Goal: Task Accomplishment & Management: Manage account settings

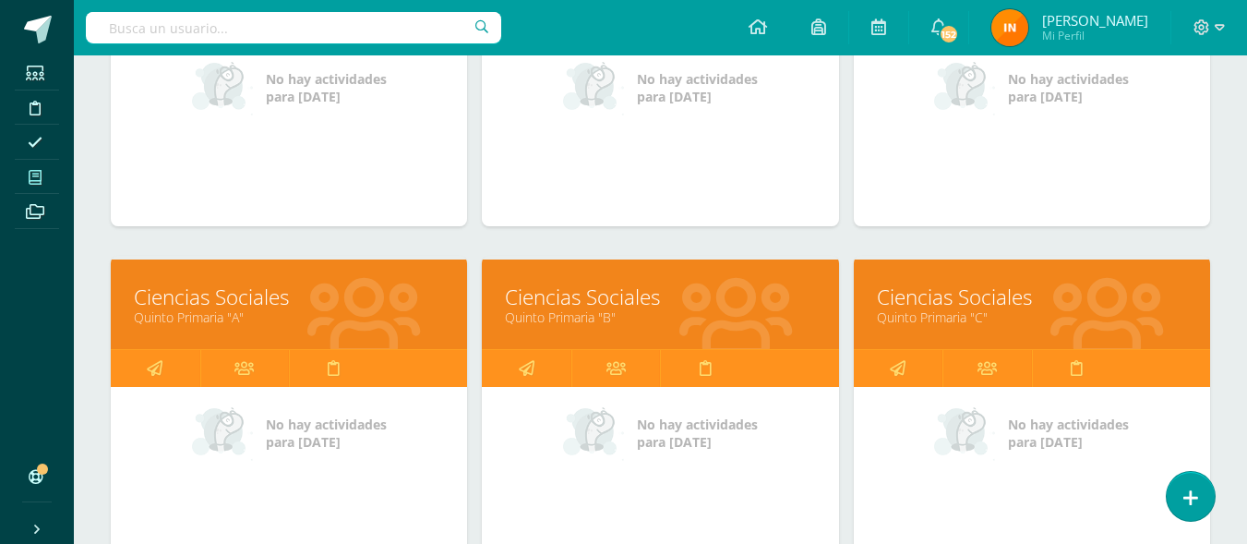
scroll to position [1130, 0]
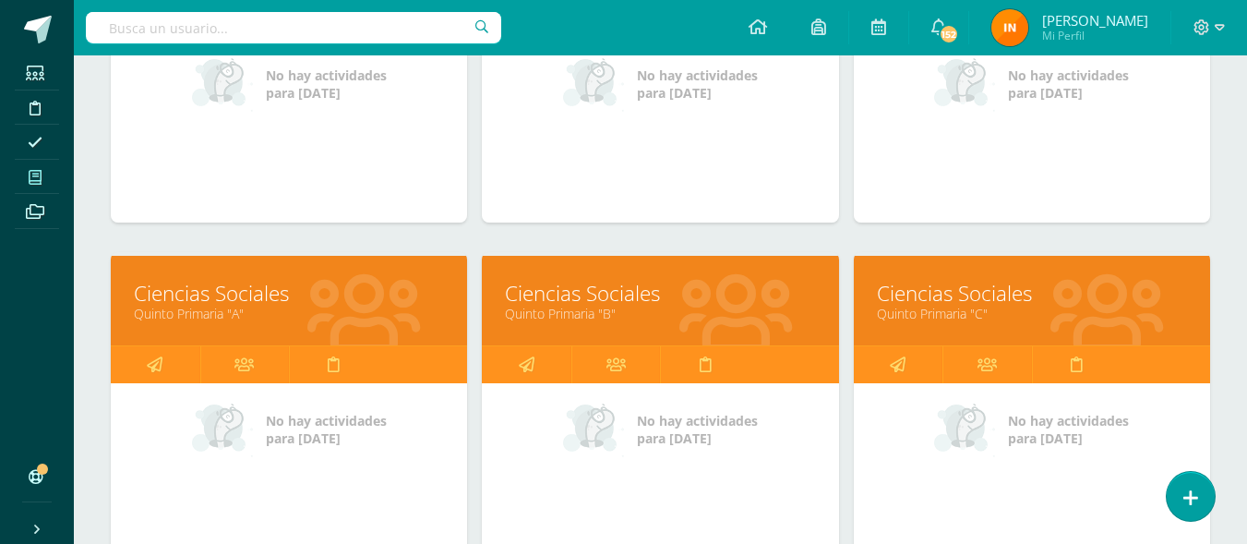
click at [1054, 309] on link "Quinto Primaria "C"" at bounding box center [1032, 314] width 310 height 18
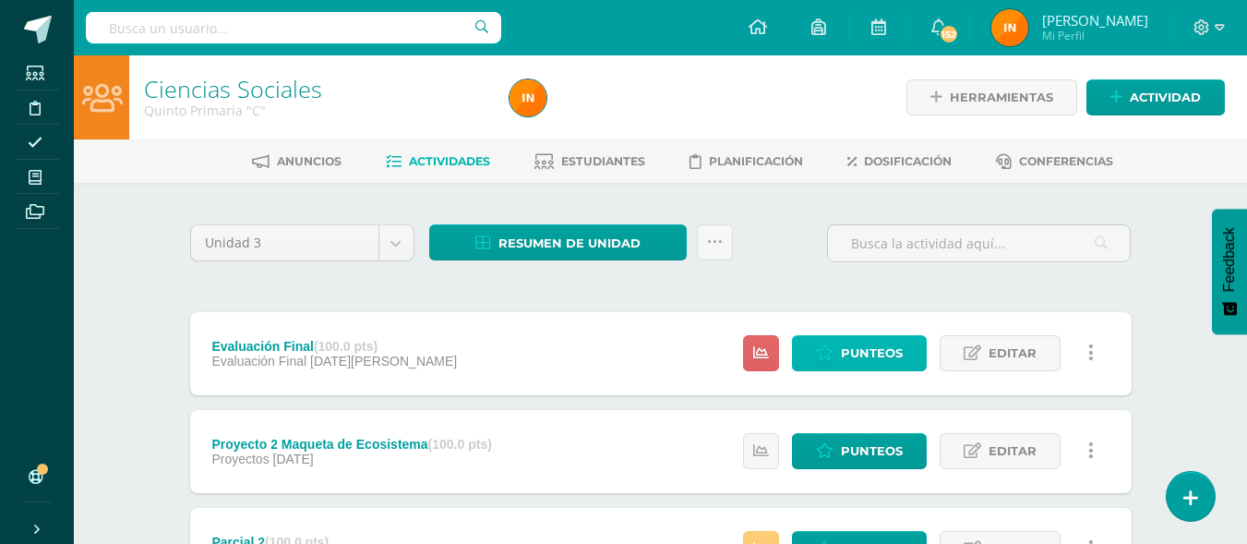
click at [866, 371] on link "Punteos" at bounding box center [859, 353] width 135 height 36
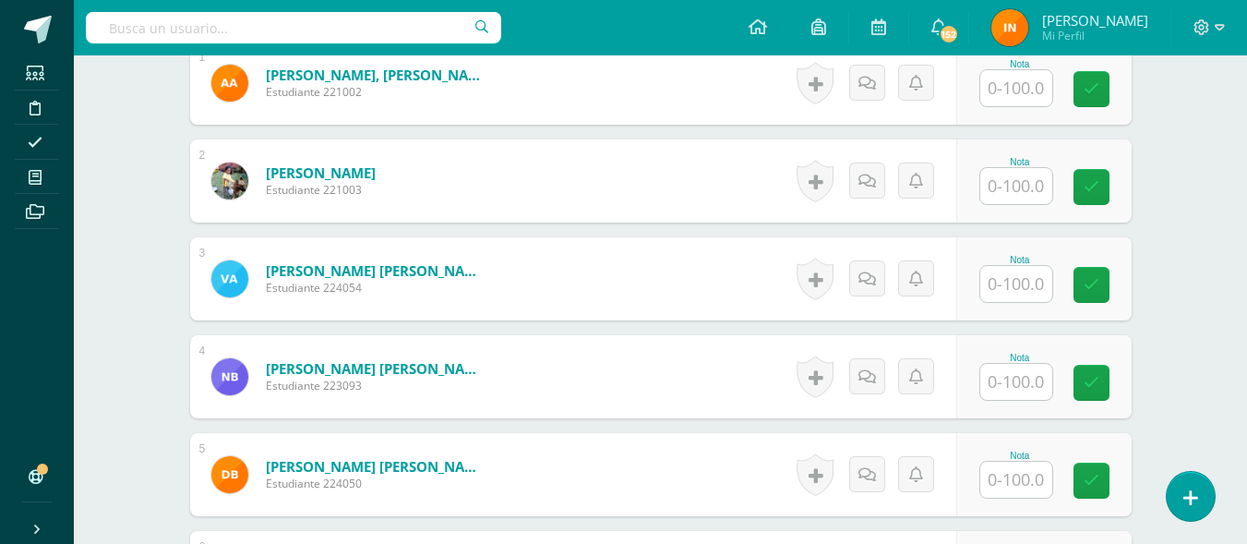
scroll to position [610, 0]
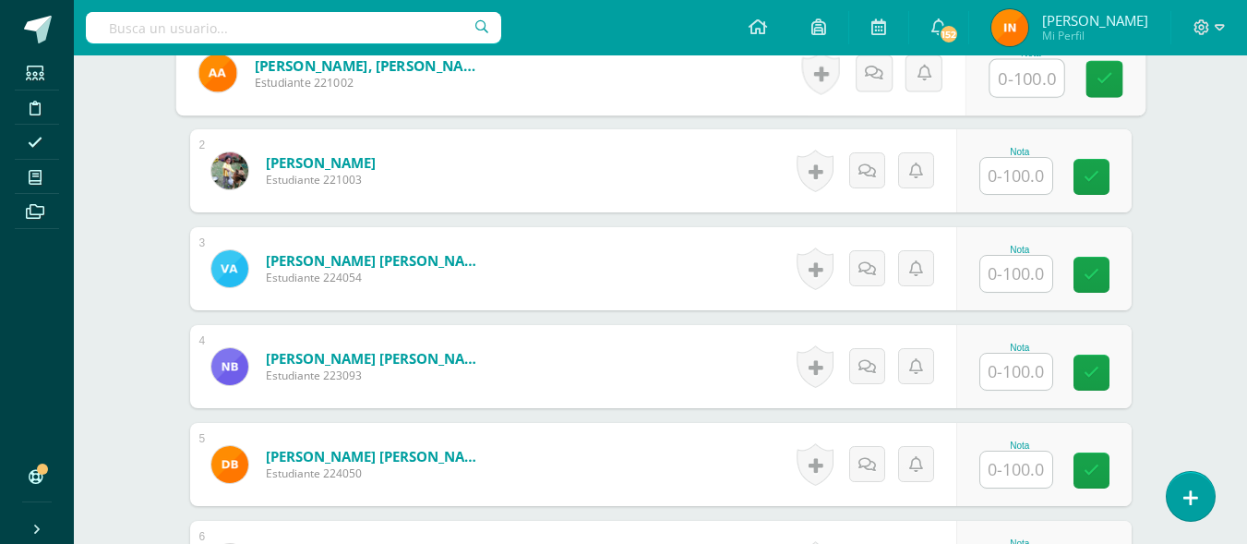
click at [1017, 78] on input "text" at bounding box center [1027, 78] width 74 height 37
type input "100"
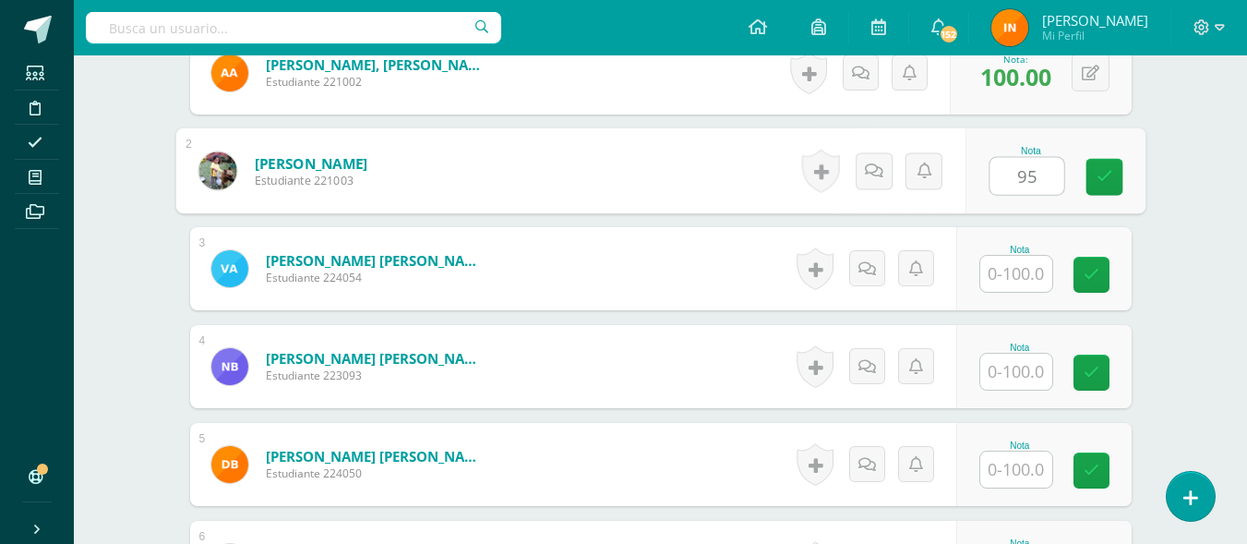
type input "95"
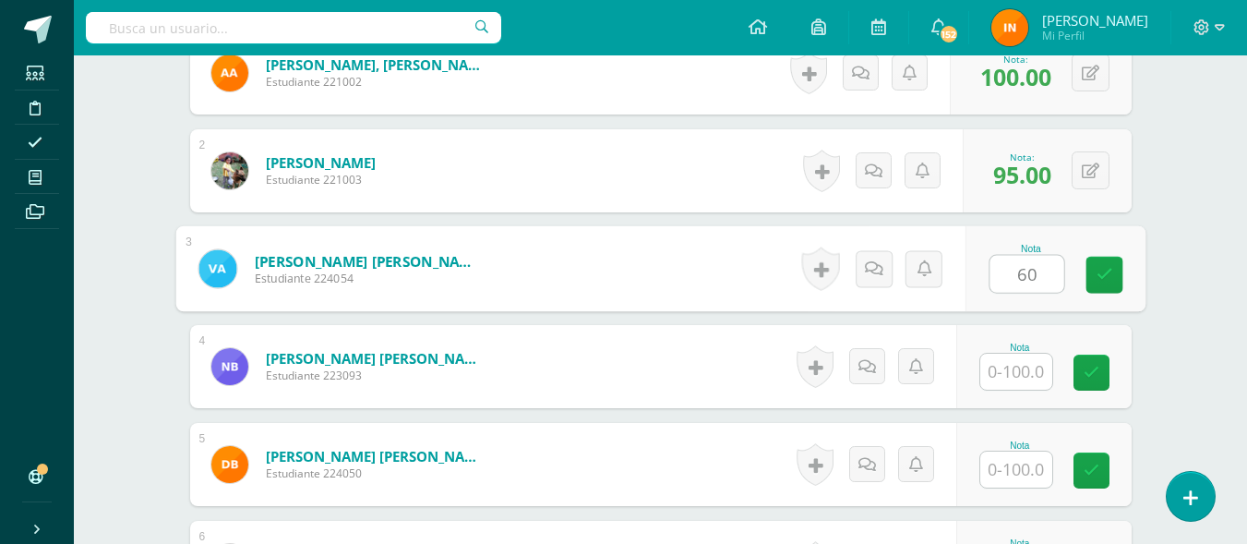
type input "60"
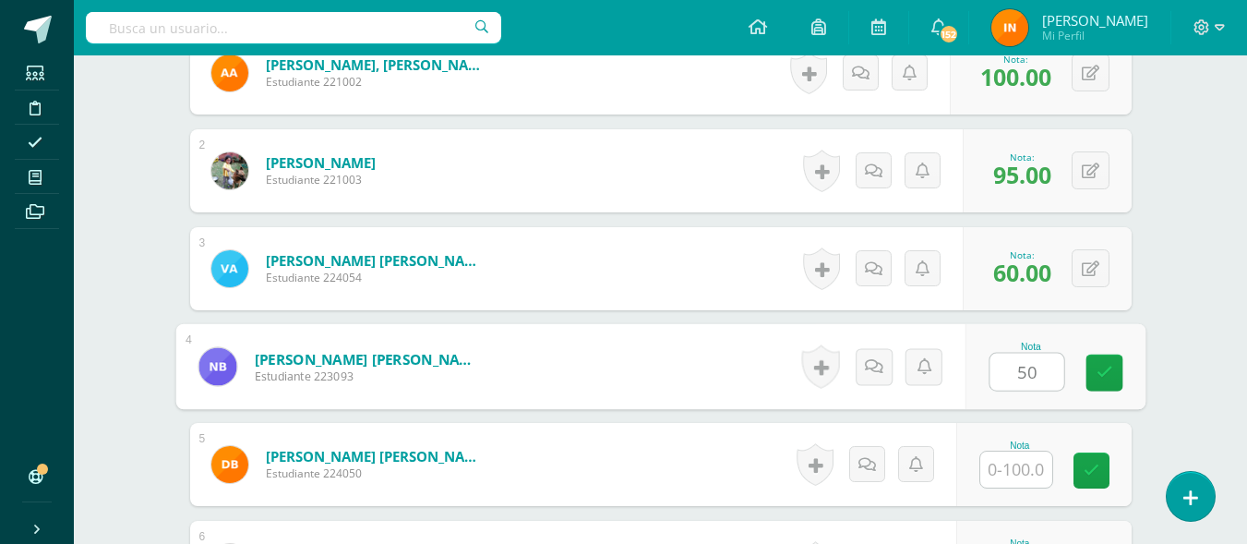
type input "50"
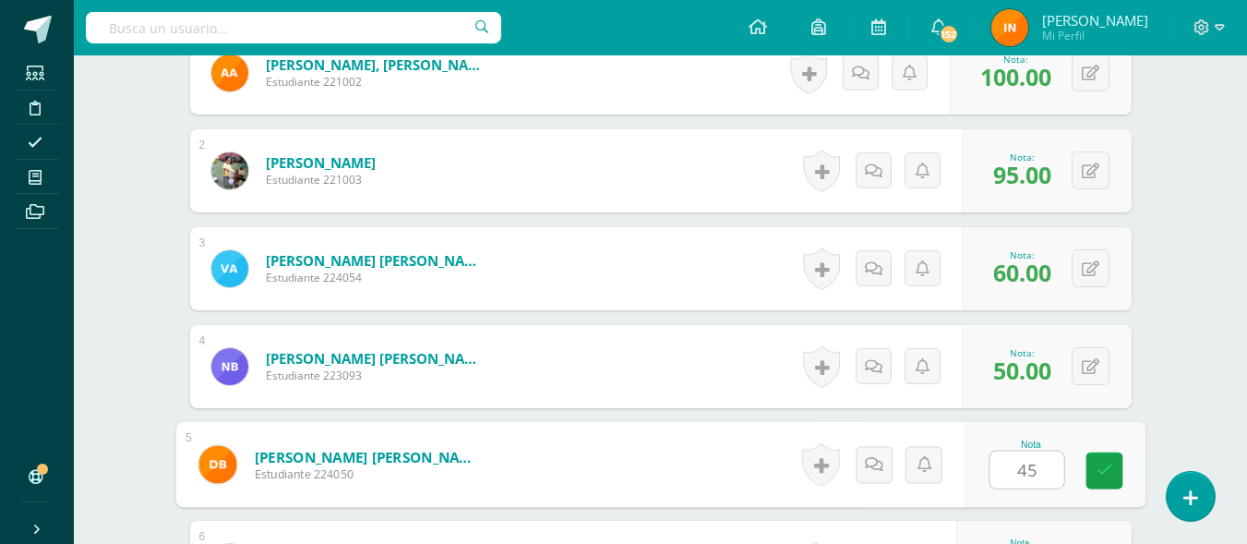
type input "45"
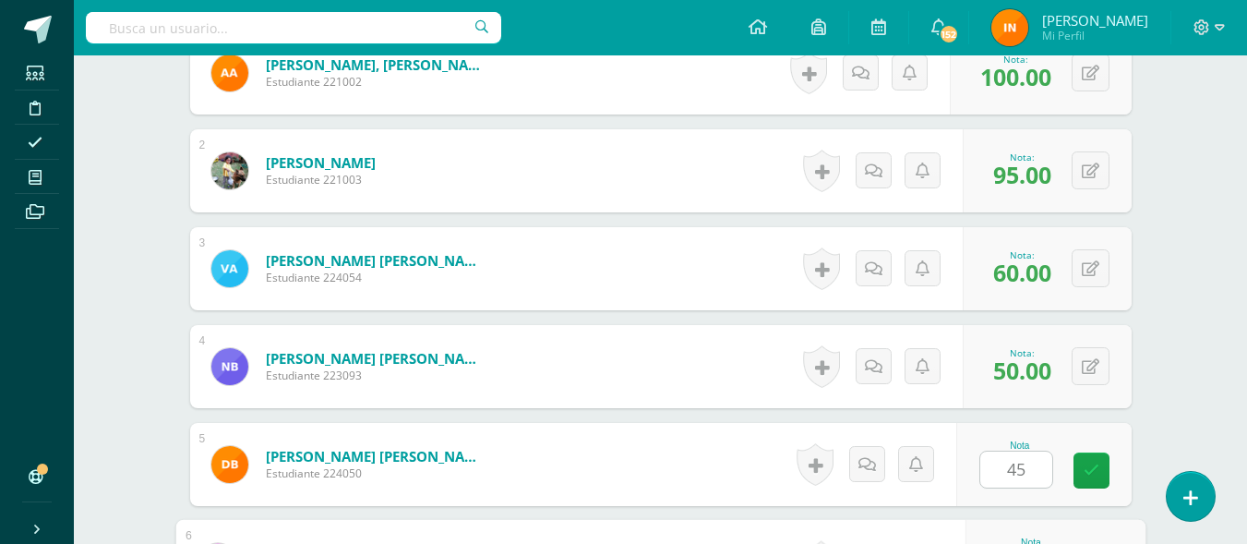
scroll to position [906, 0]
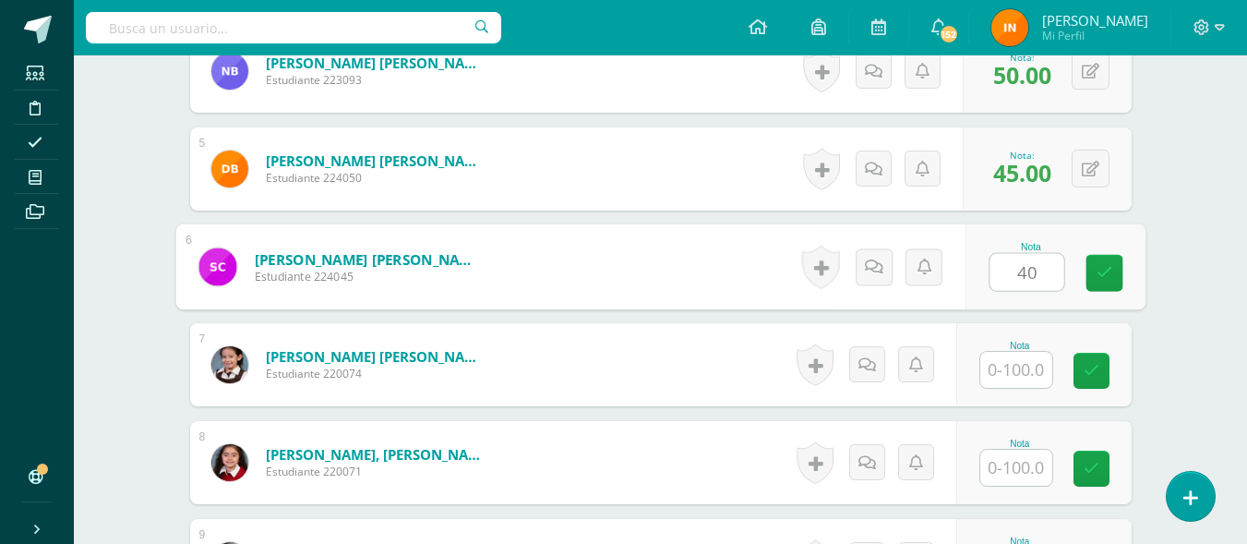
type input "40"
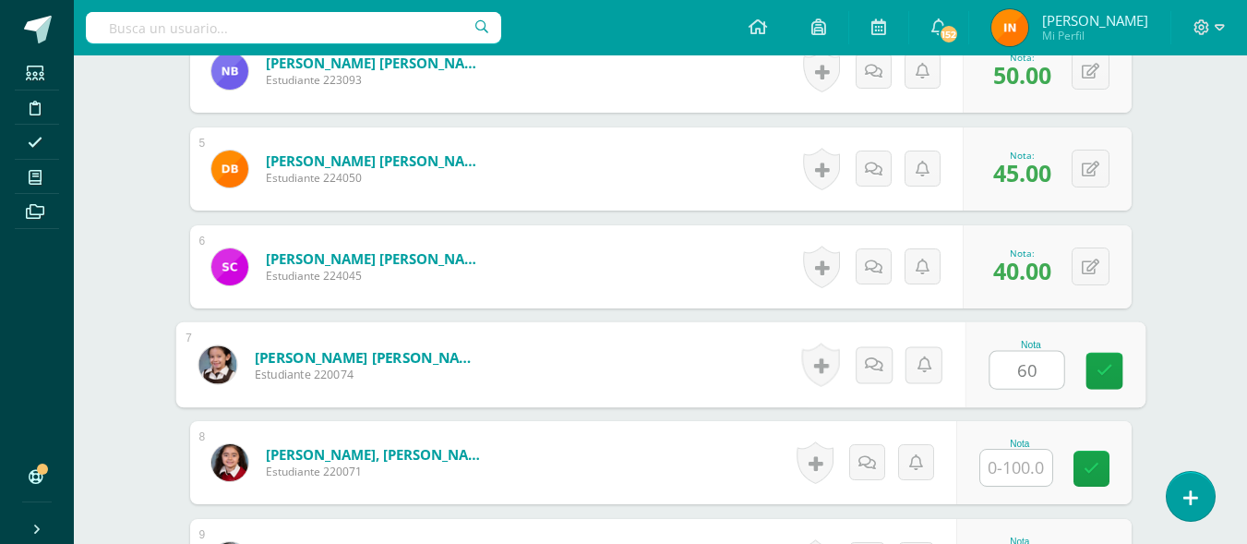
type input "60"
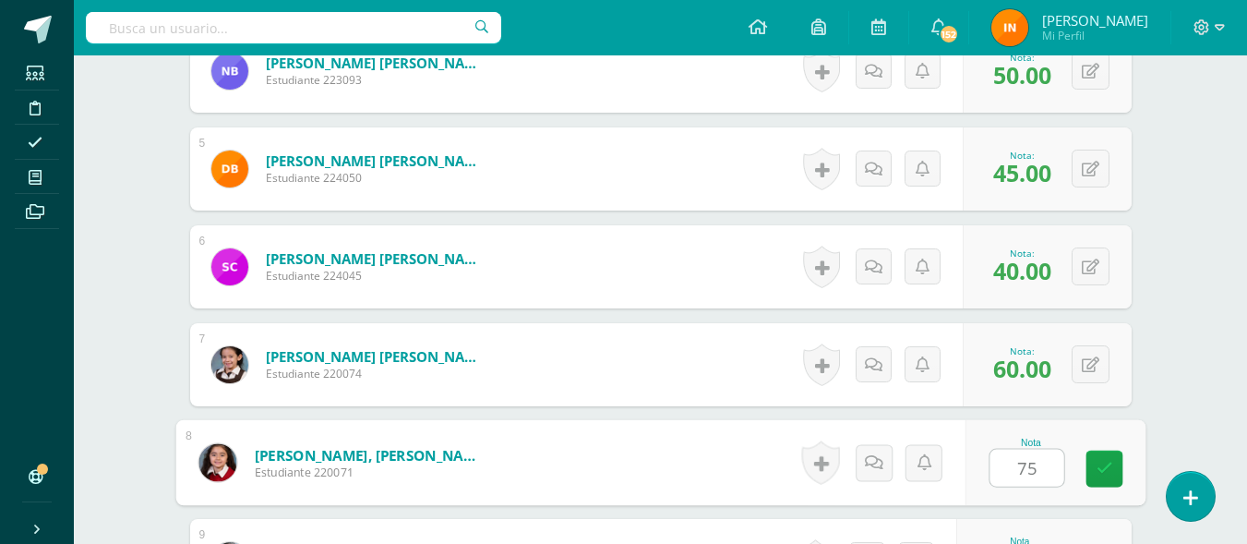
type input "75"
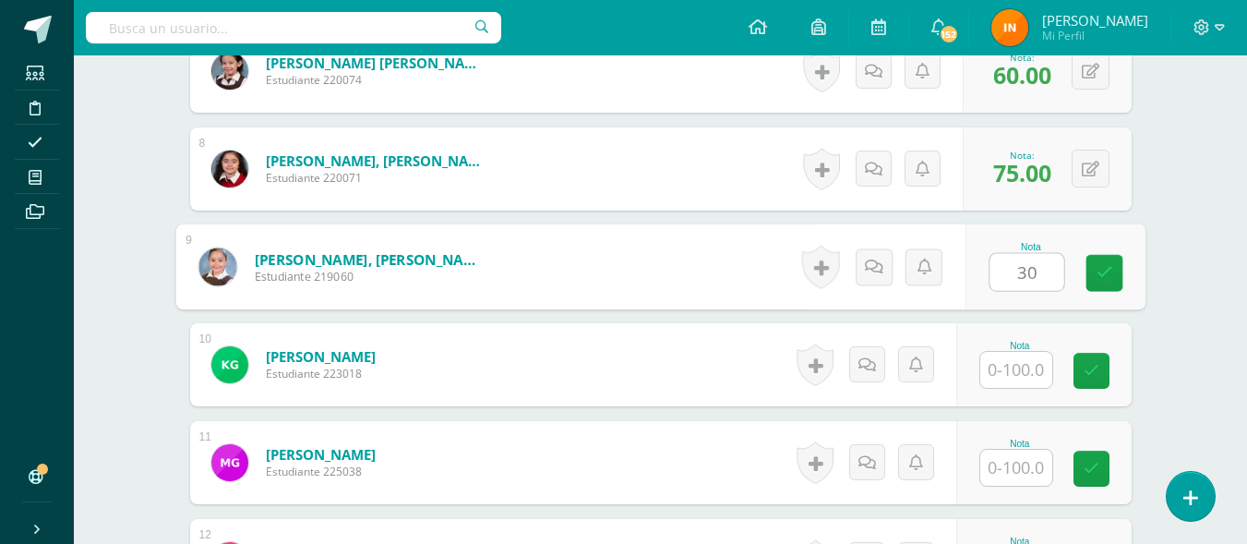
type input "30"
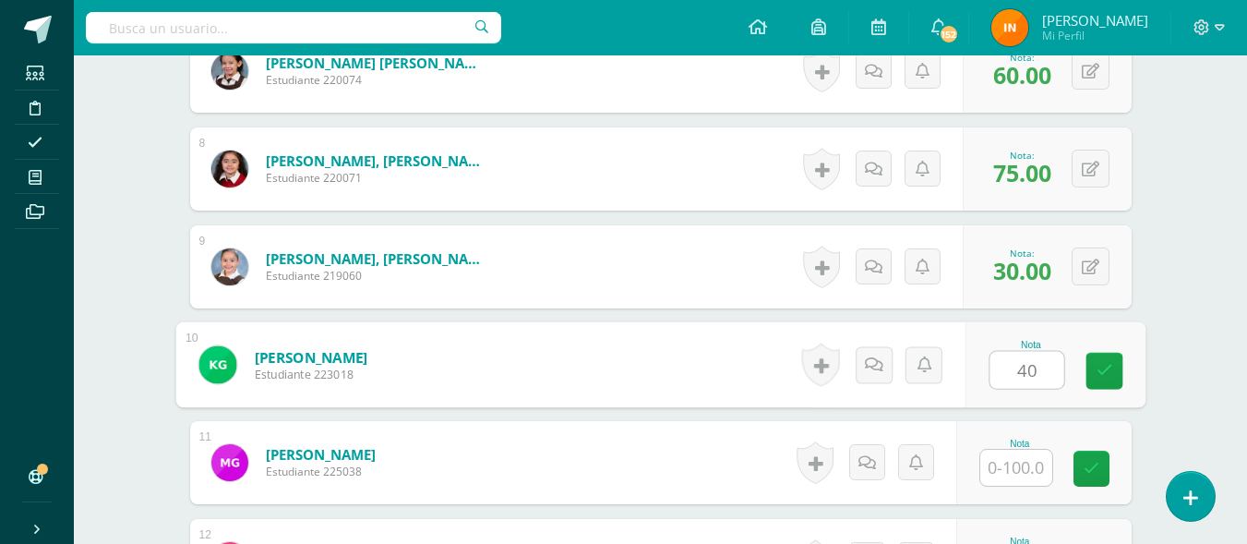
type input "40"
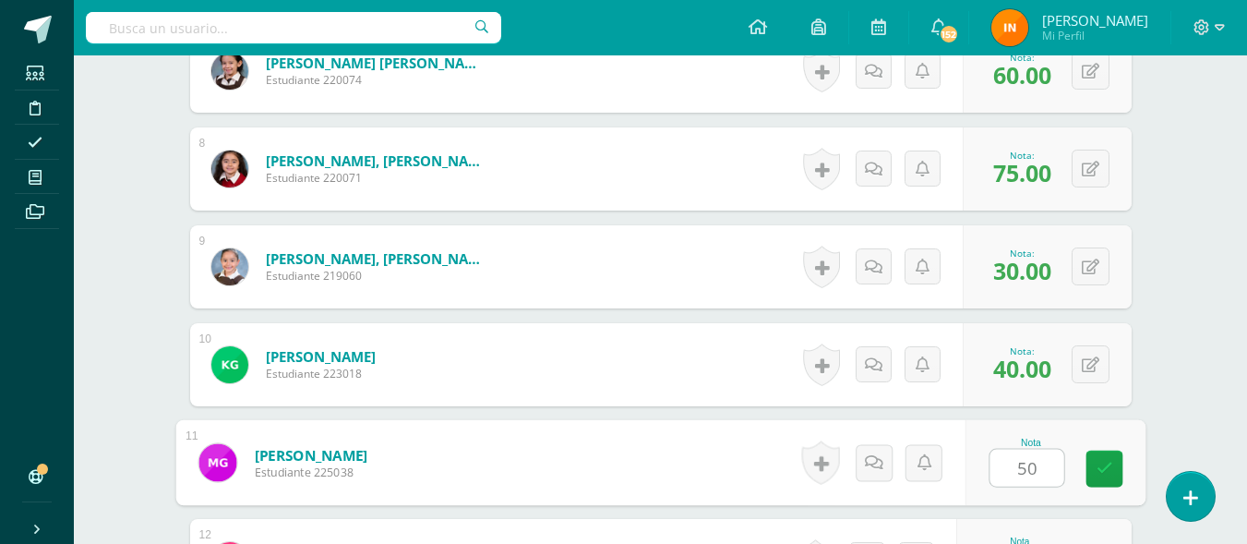
type input "50"
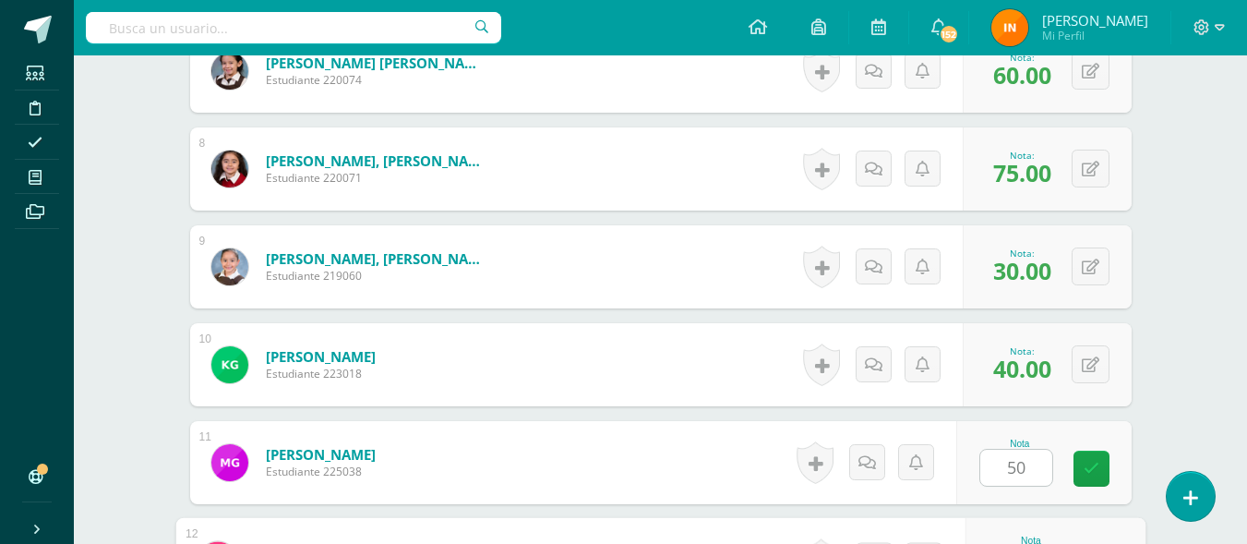
scroll to position [1493, 0]
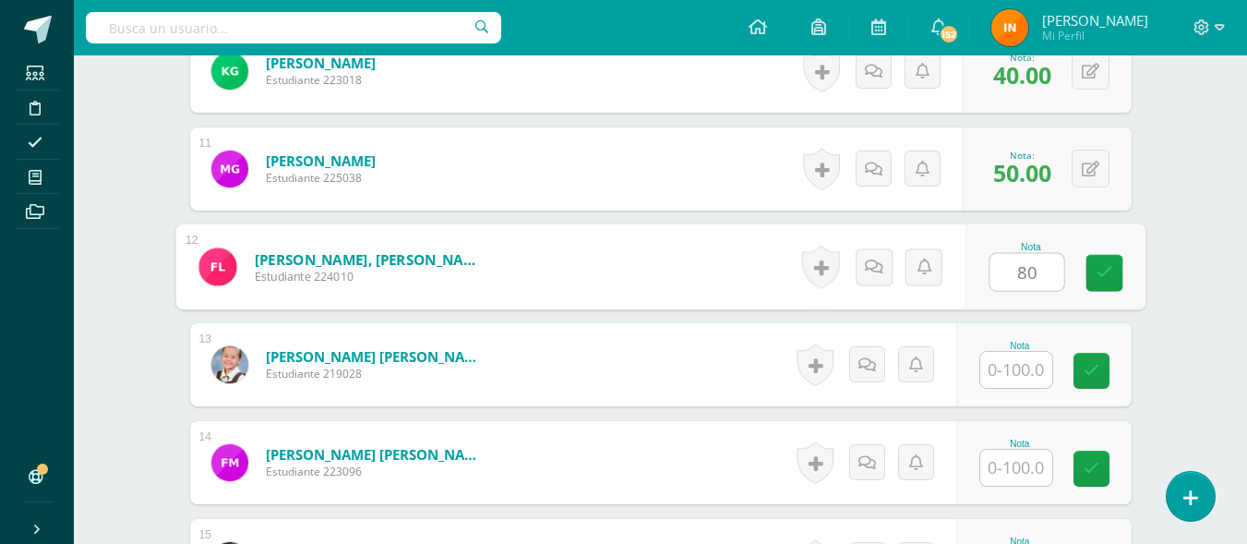
type input "80"
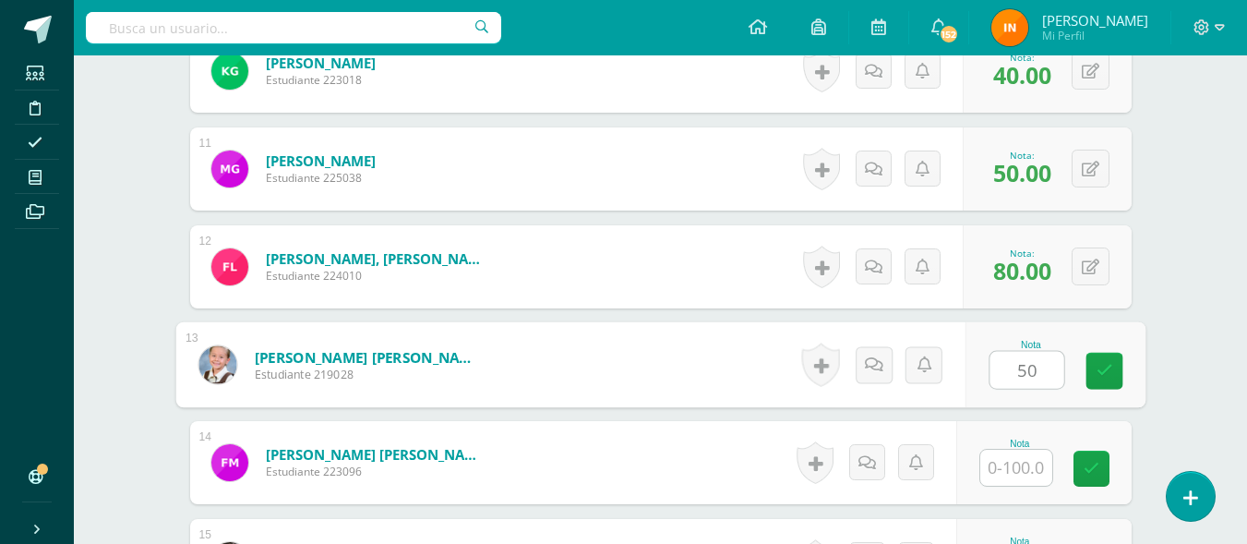
type input "50"
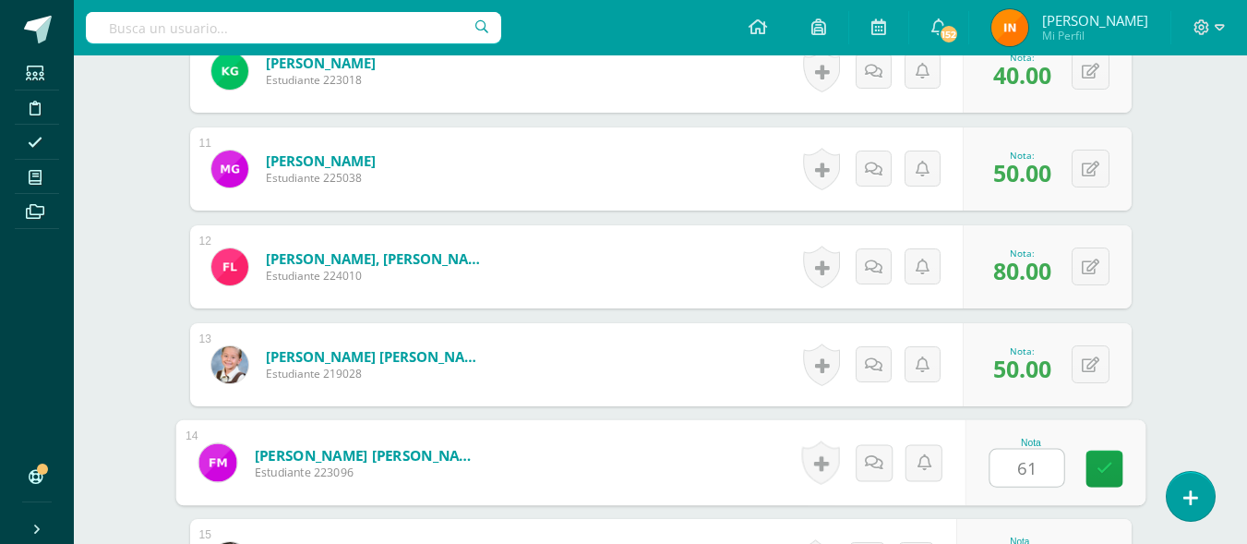
type input "61"
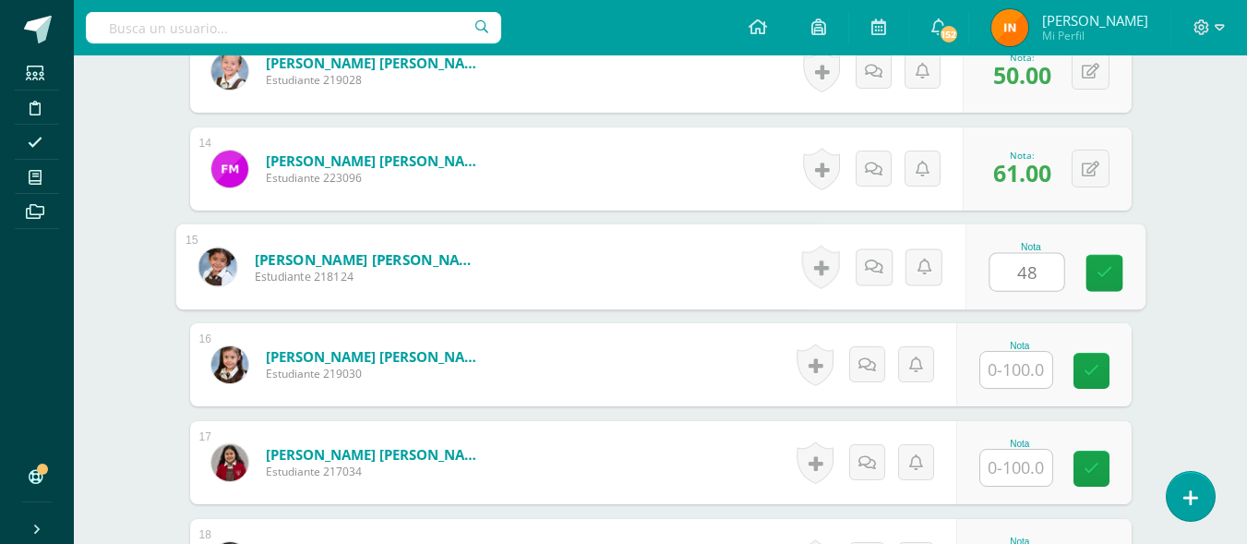
type input "48"
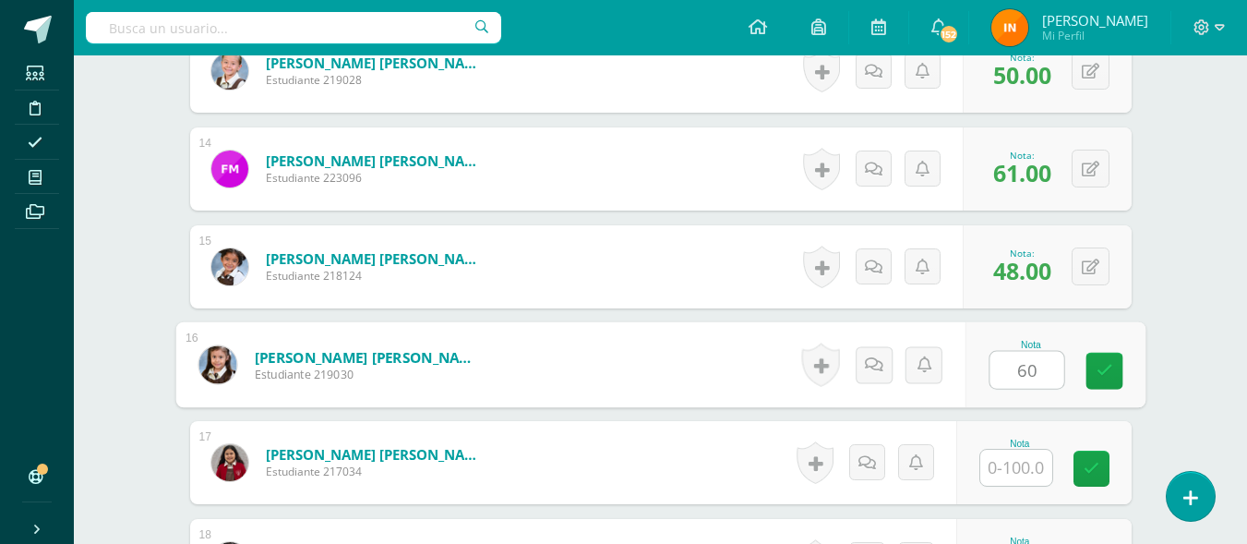
type input "60"
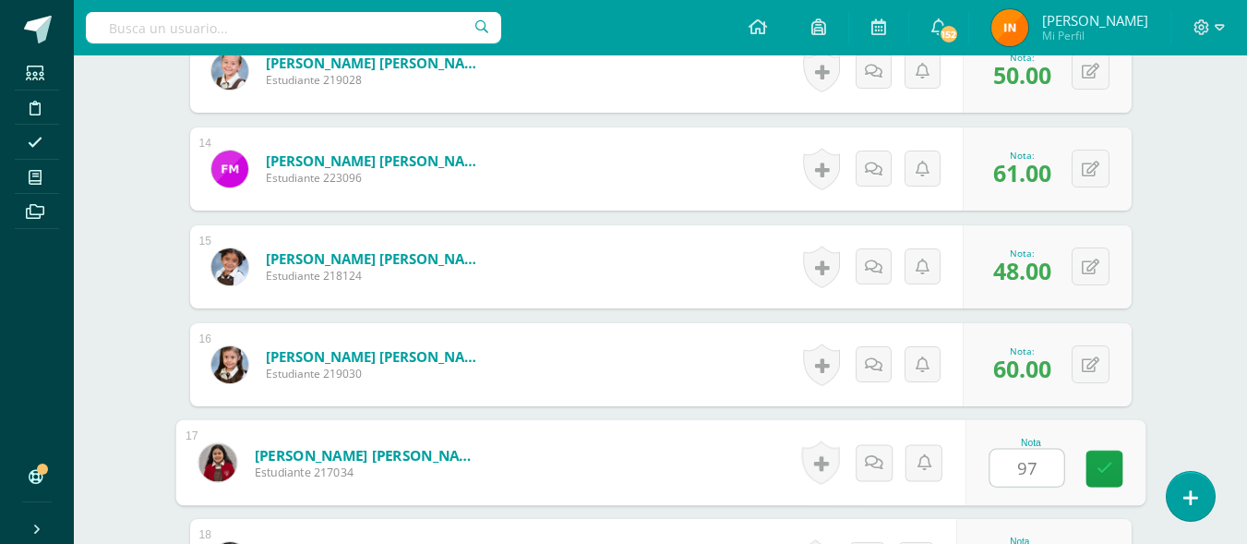
type input "97"
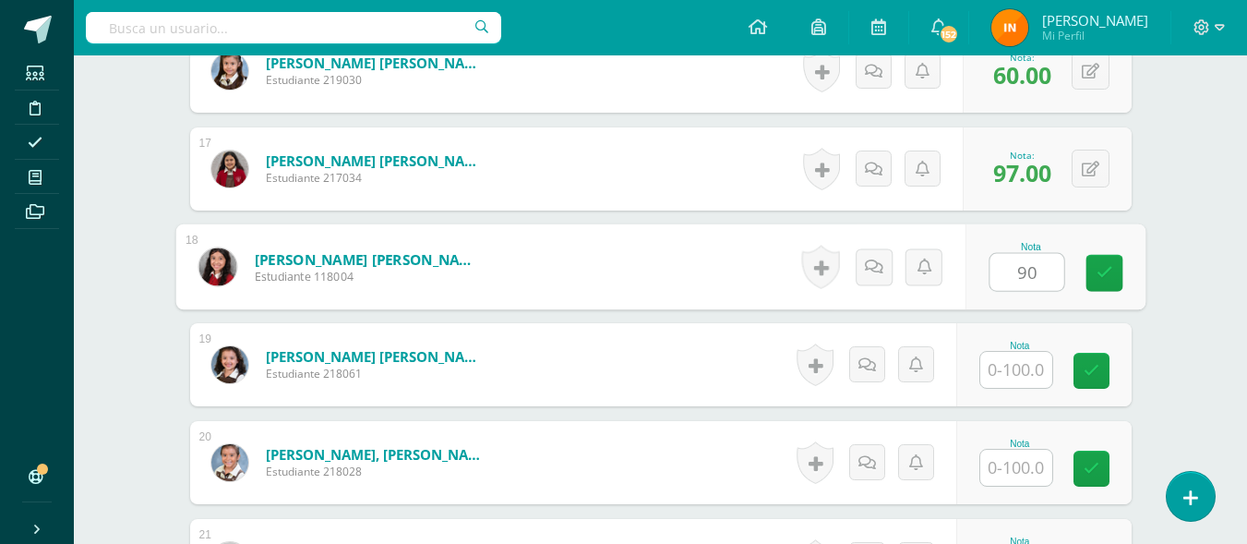
type input "90"
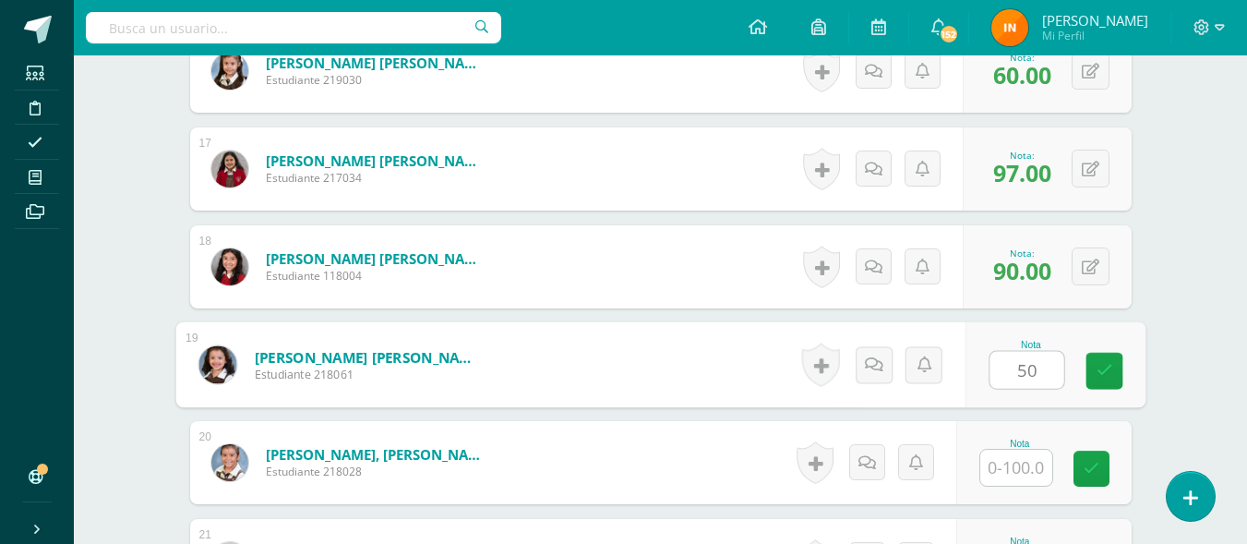
type input "50"
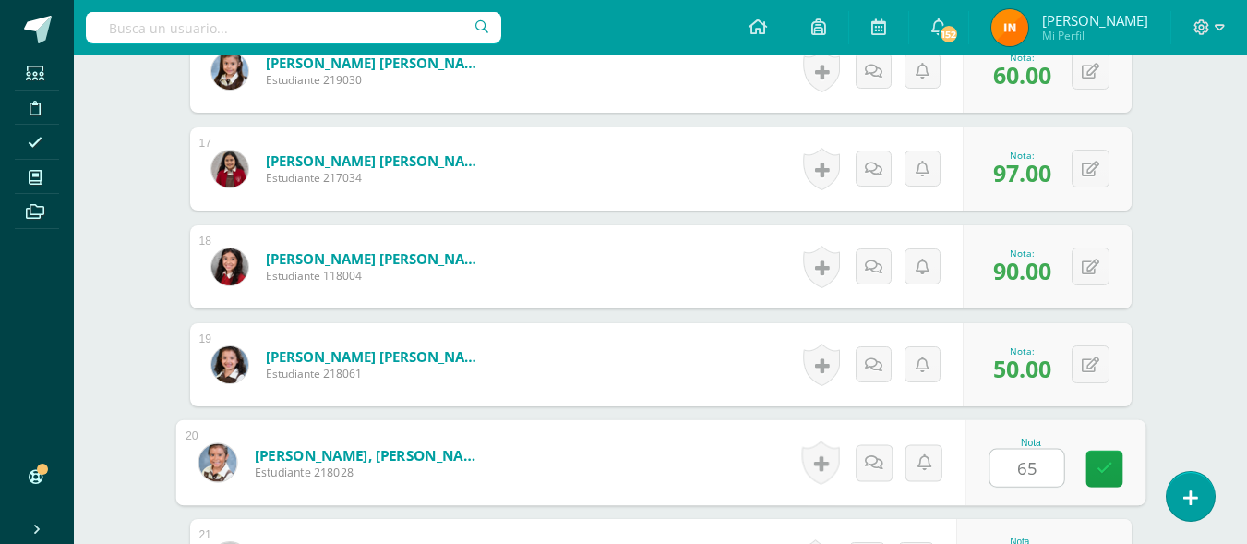
type input "65"
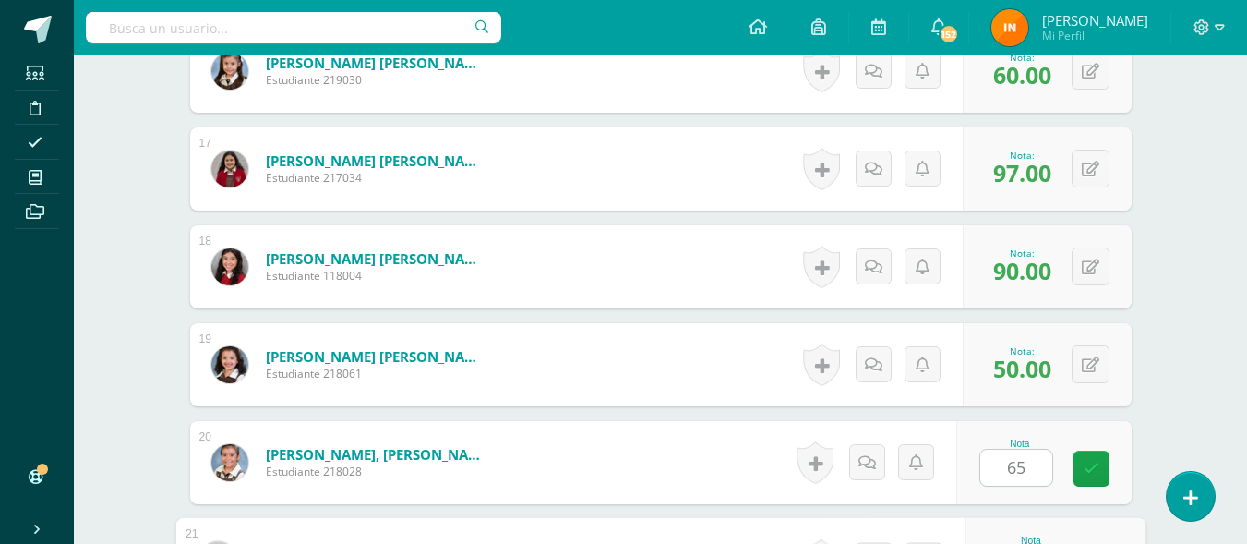
scroll to position [2350, 0]
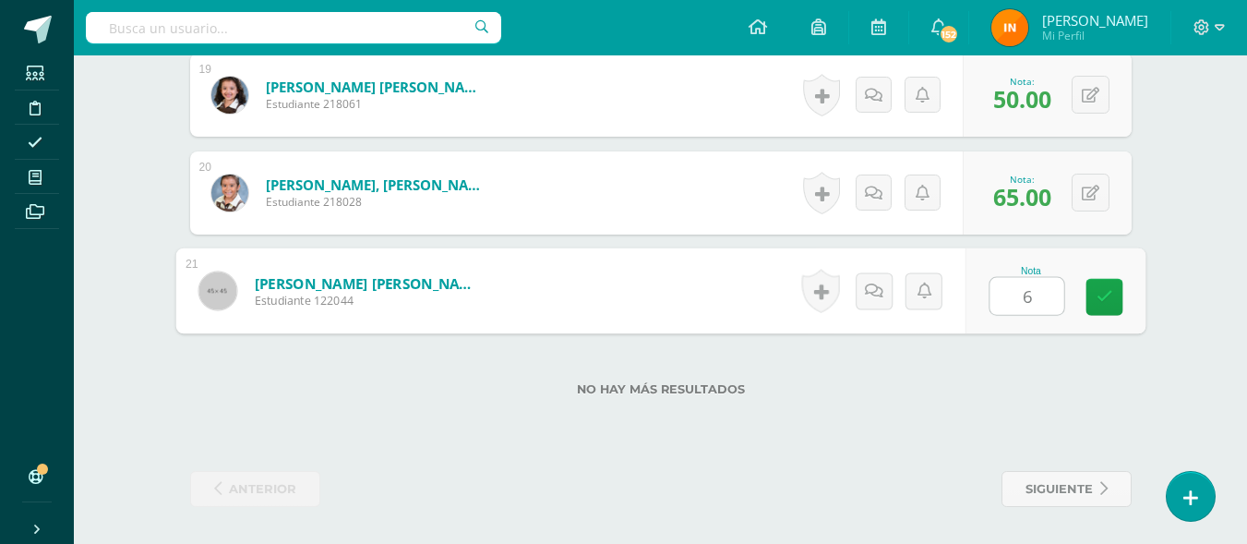
type input "60"
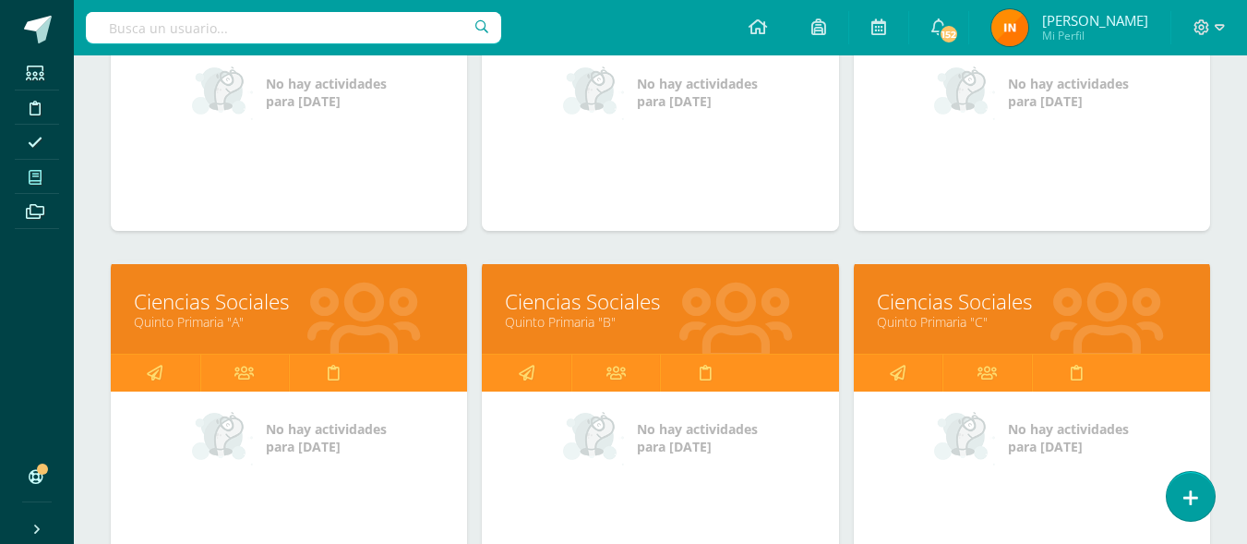
scroll to position [1126, 0]
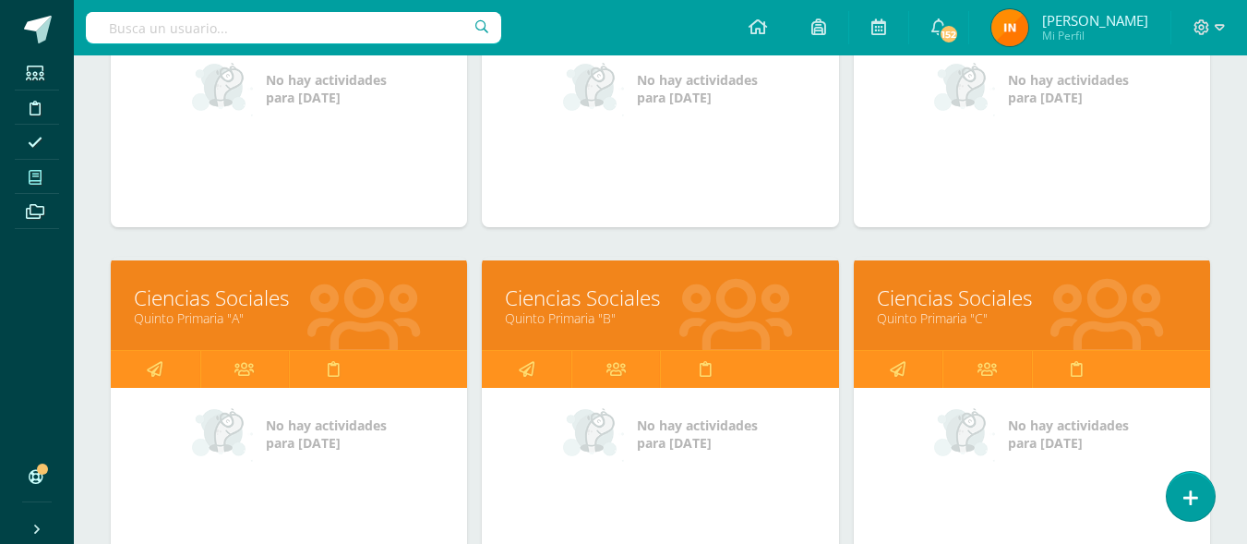
click at [1080, 306] on link "Ciencias Sociales" at bounding box center [1032, 297] width 310 height 29
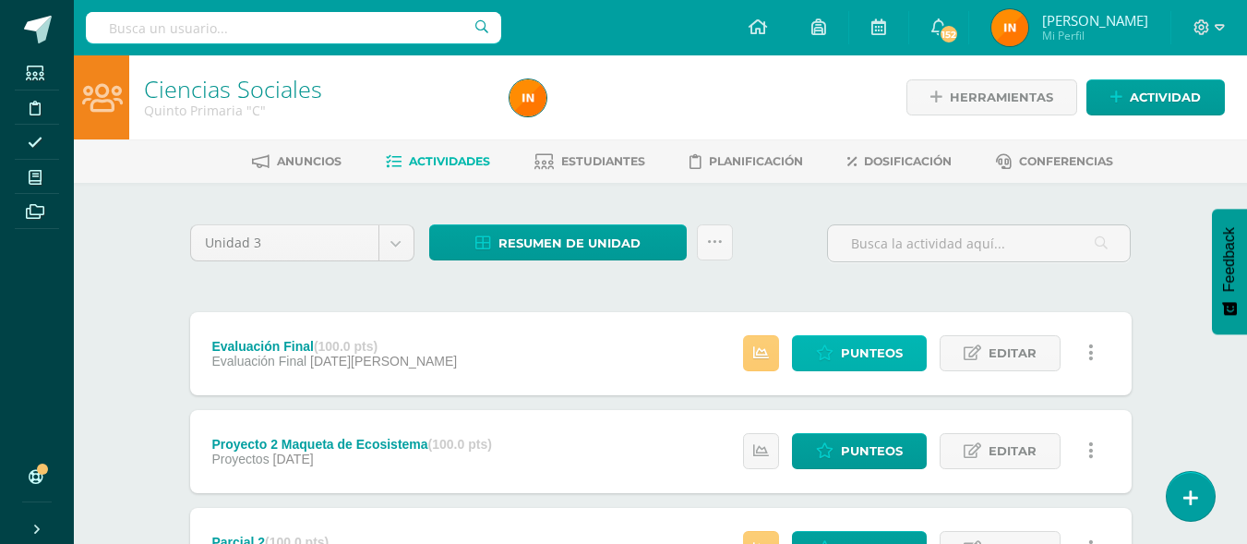
click at [859, 359] on span "Punteos" at bounding box center [872, 353] width 62 height 34
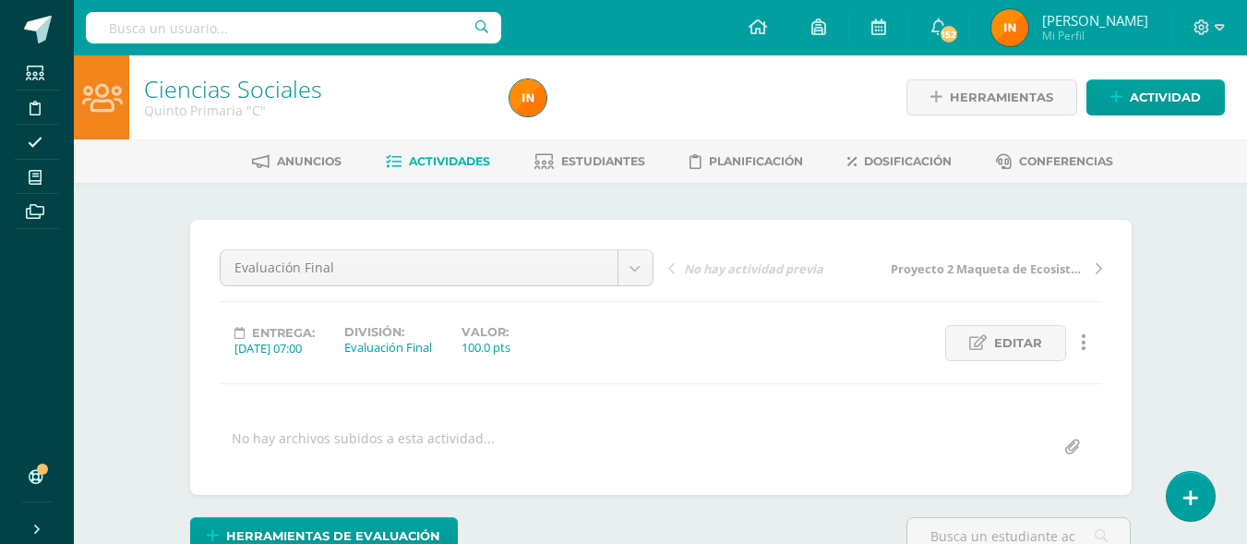
click at [432, 161] on span "Actividades" at bounding box center [449, 161] width 81 height 14
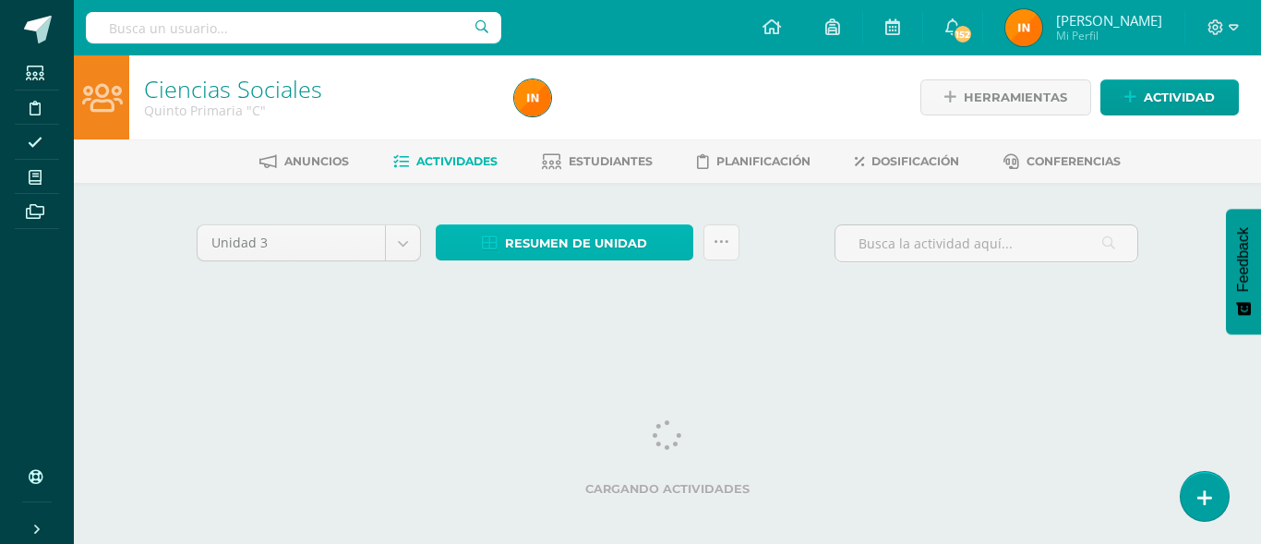
click at [531, 250] on span "Resumen de unidad" at bounding box center [576, 243] width 142 height 34
click at [562, 244] on span "Resumen de unidad" at bounding box center [576, 243] width 142 height 34
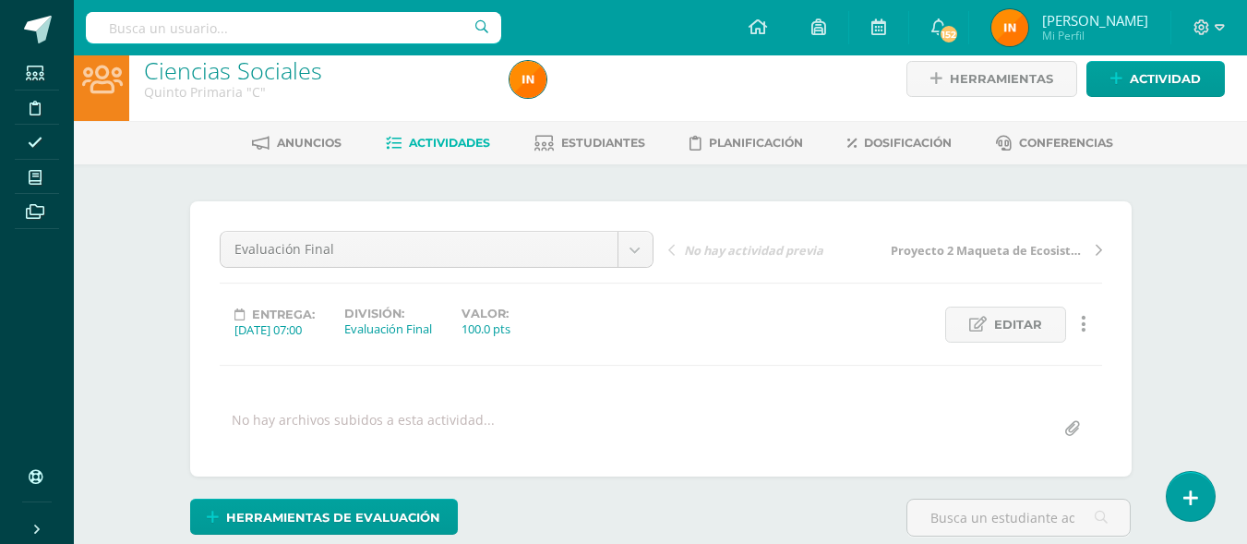
click at [447, 149] on span "Actividades" at bounding box center [449, 143] width 81 height 14
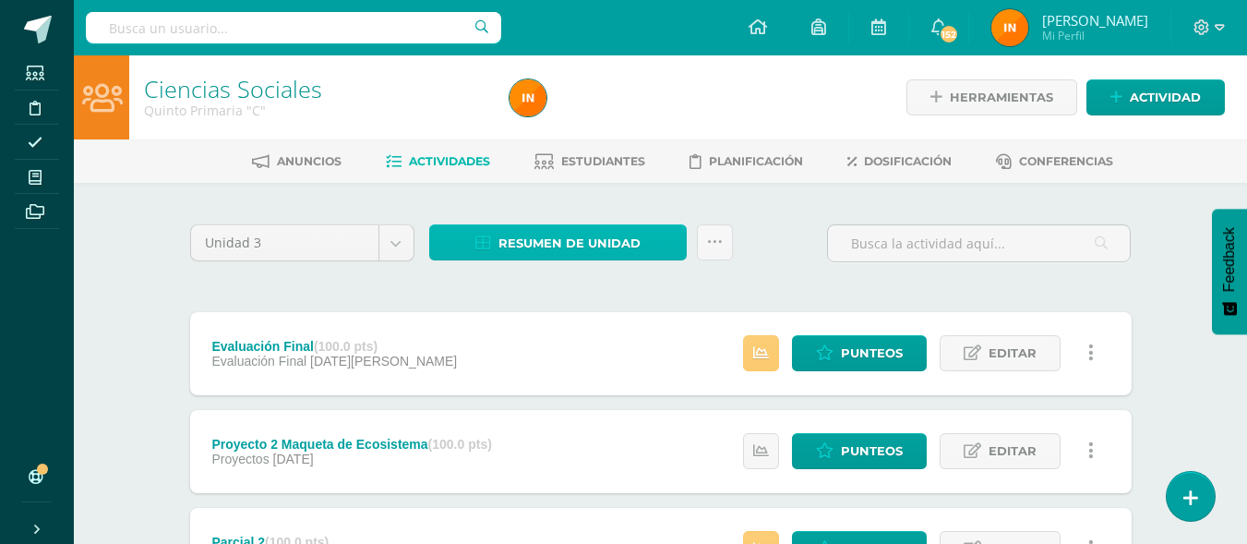
click at [566, 245] on span "Resumen de unidad" at bounding box center [570, 243] width 142 height 34
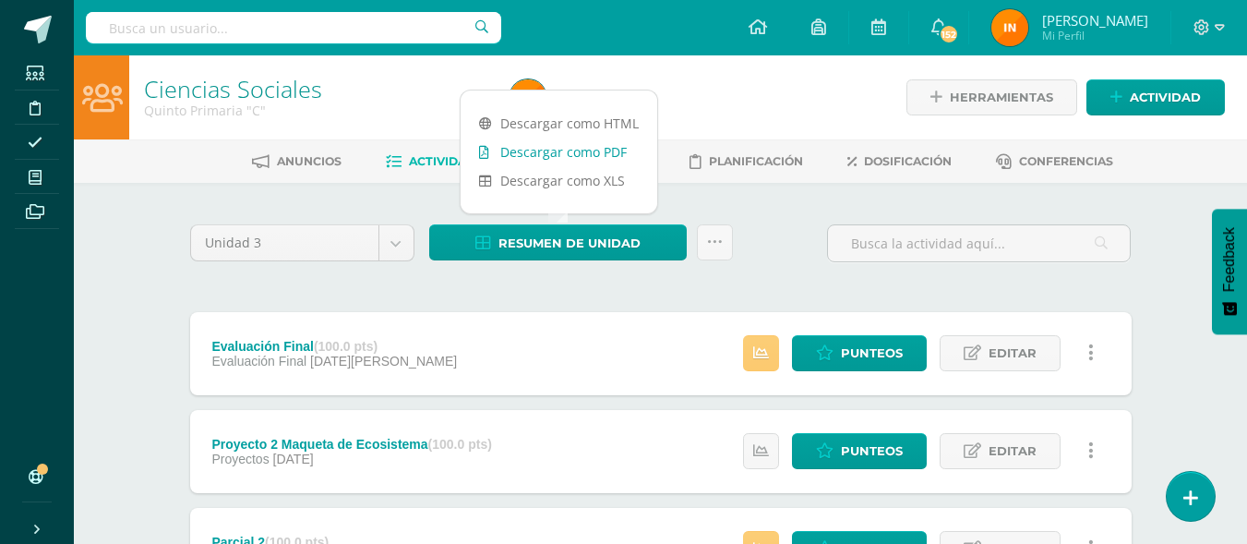
click at [584, 152] on link "Descargar como PDF" at bounding box center [559, 152] width 197 height 29
click at [852, 350] on span "Punteos" at bounding box center [872, 353] width 62 height 34
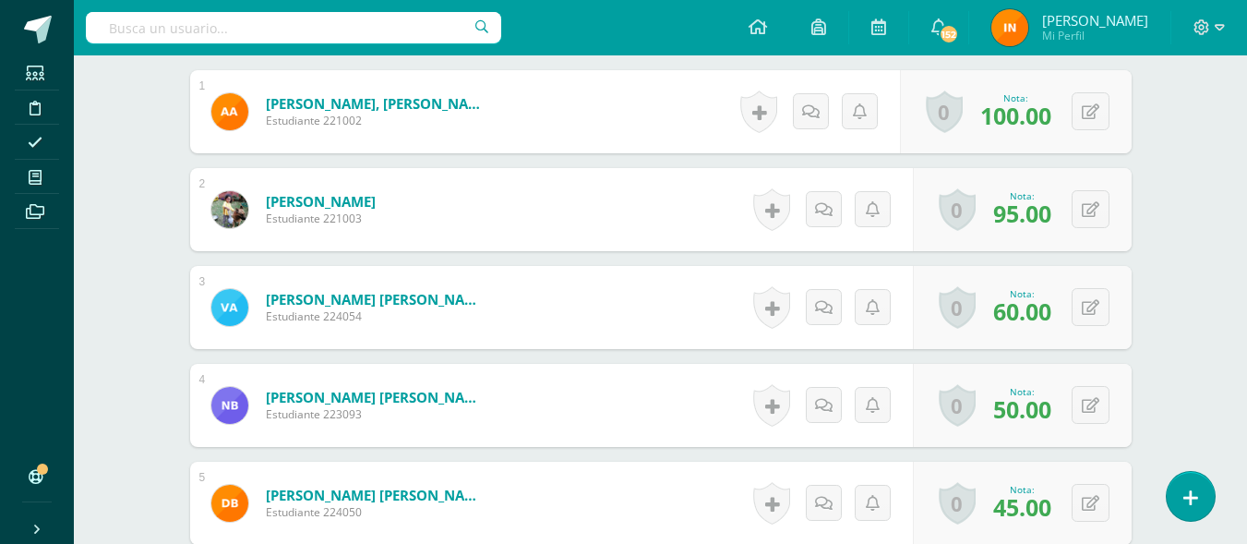
scroll to position [664, 0]
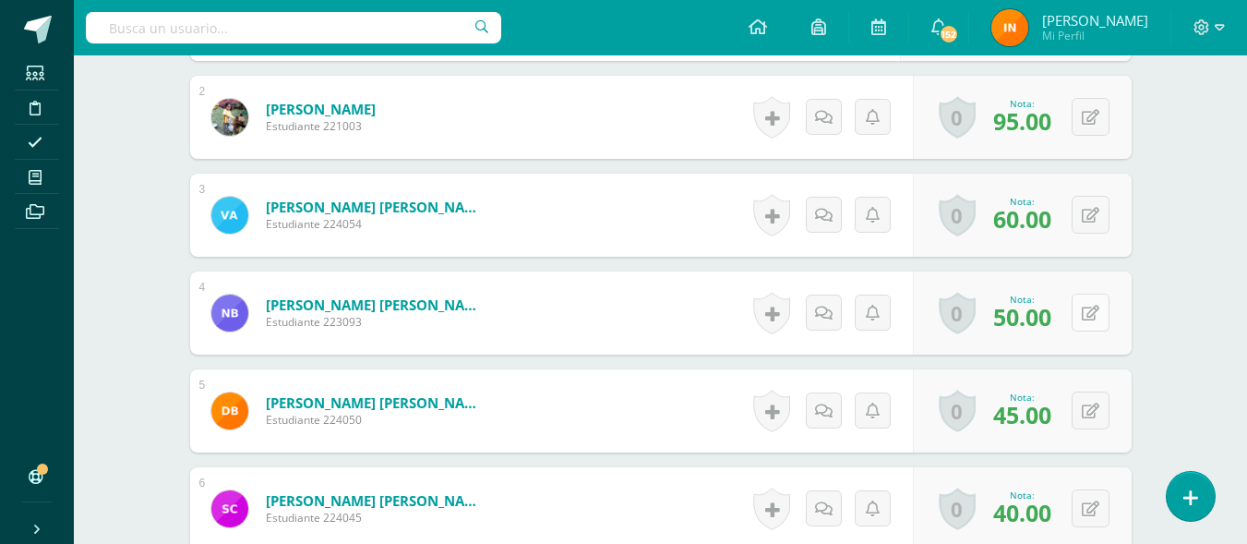
click at [1086, 310] on button at bounding box center [1091, 313] width 38 height 38
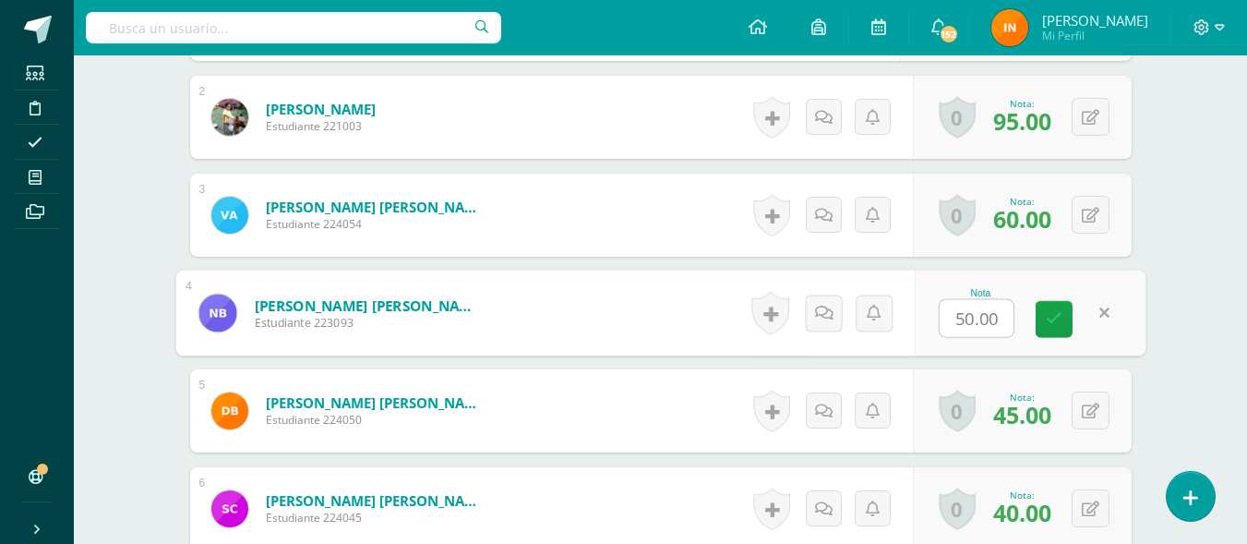
scroll to position [665, 0]
type input "53"
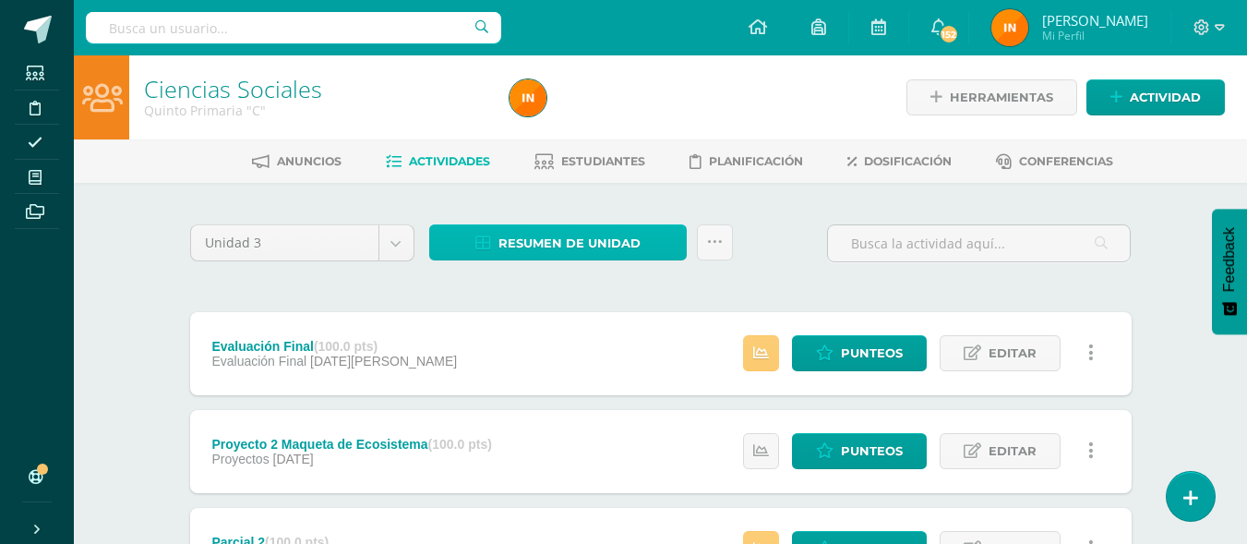
click at [599, 236] on span "Resumen de unidad" at bounding box center [570, 243] width 142 height 34
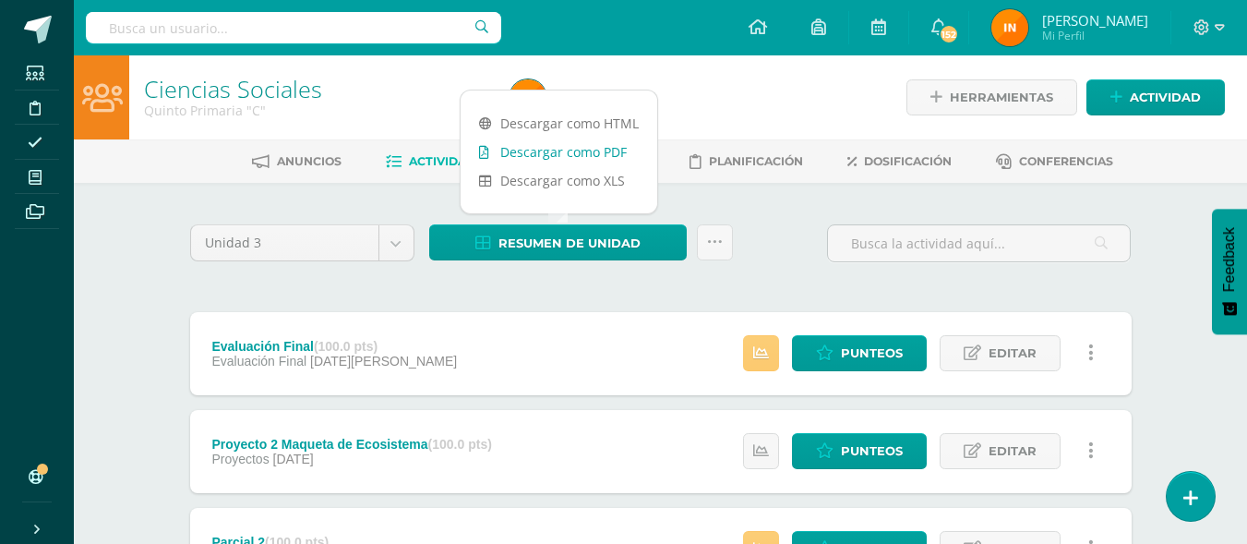
click at [608, 156] on link "Descargar como PDF" at bounding box center [559, 152] width 197 height 29
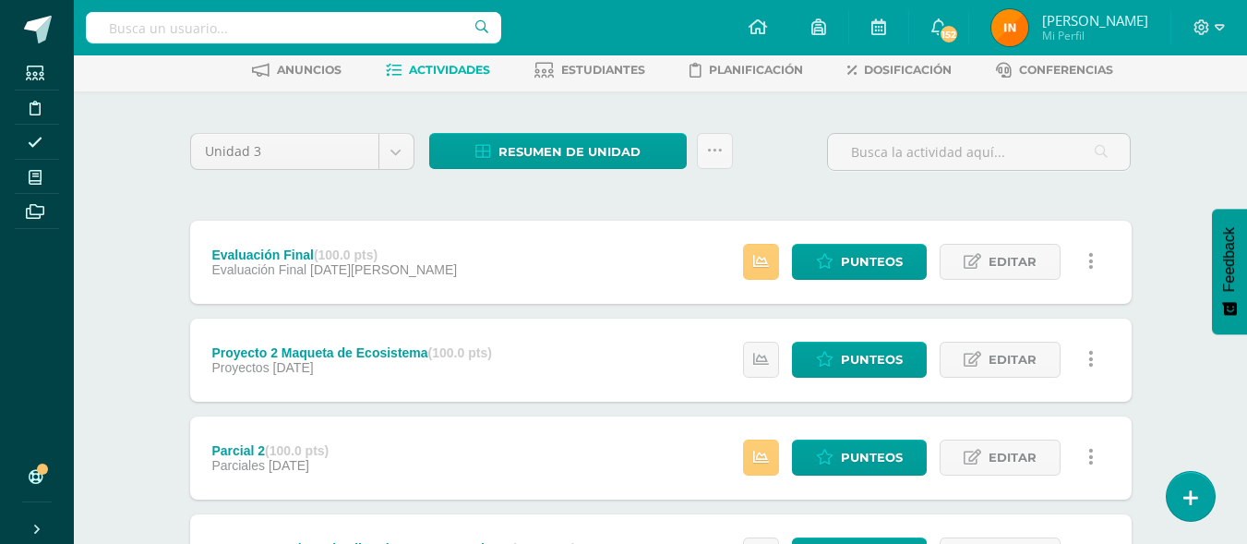
scroll to position [88, 0]
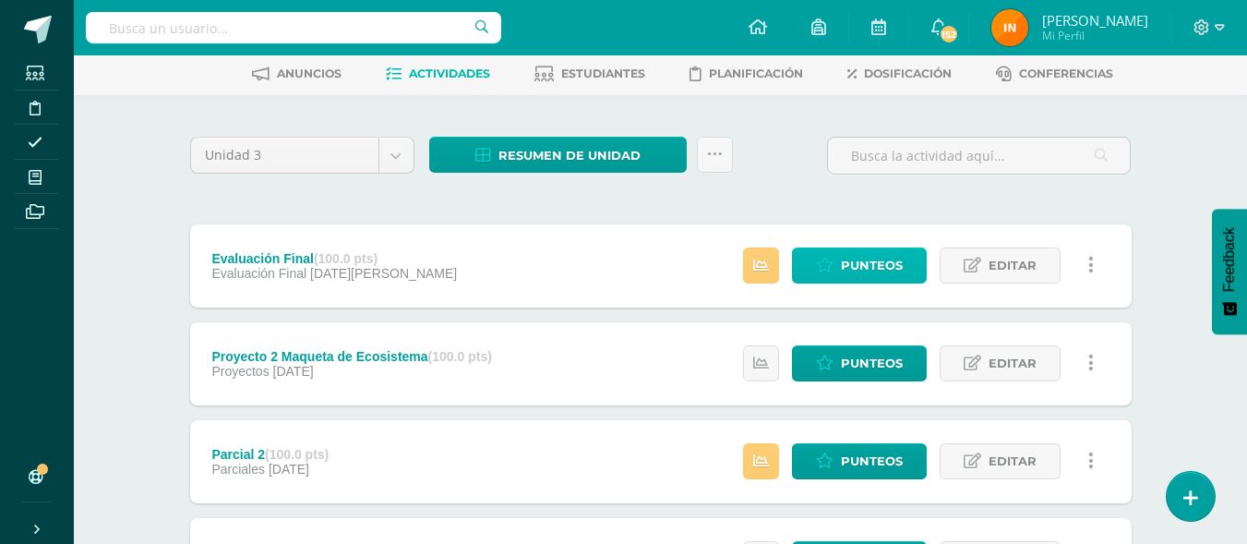
click at [887, 255] on span "Punteos" at bounding box center [872, 265] width 62 height 34
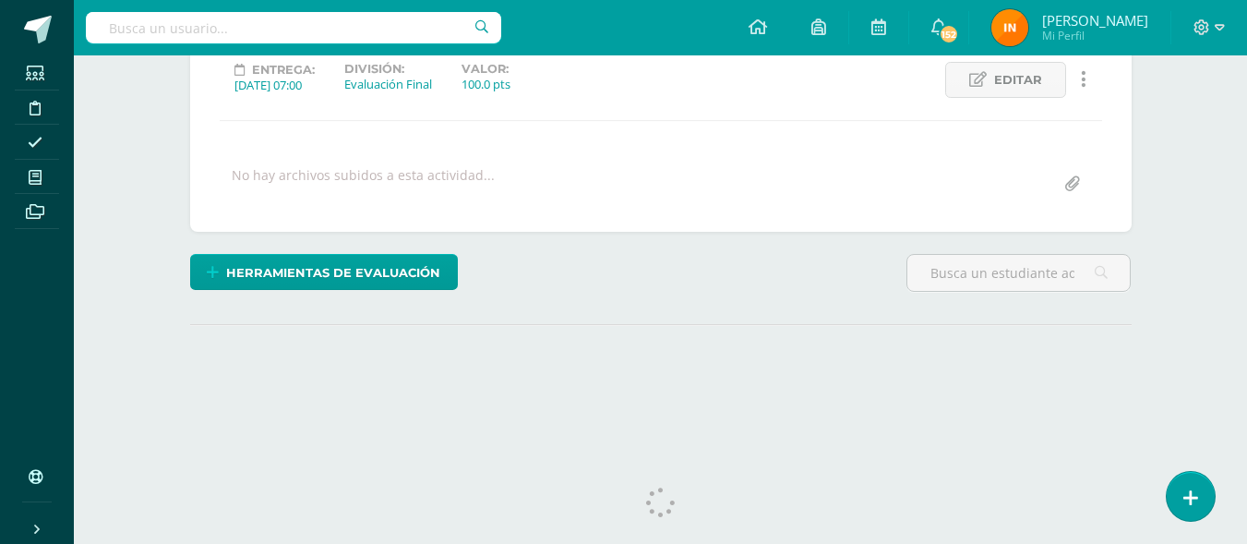
scroll to position [290, 0]
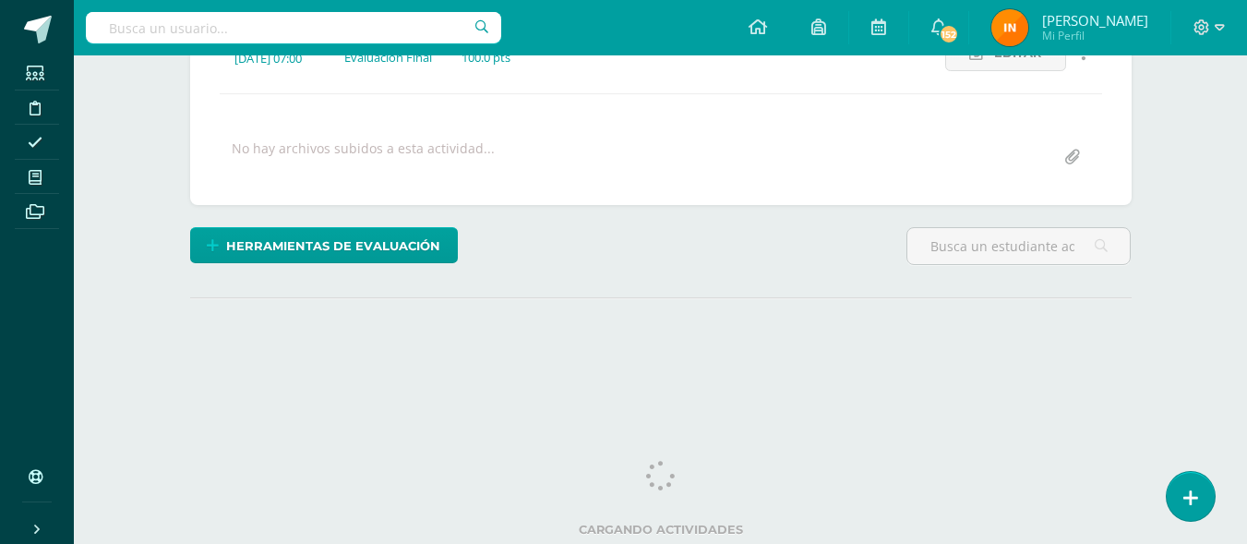
drag, startPoint x: 1252, startPoint y: 67, endPoint x: 1243, endPoint y: 307, distance: 240.2
click at [1243, 307] on html "Estudiantes Disciplina Asistencia Mis cursos Archivos Soporte Ayuda Reportar un…" at bounding box center [623, 75] width 1247 height 731
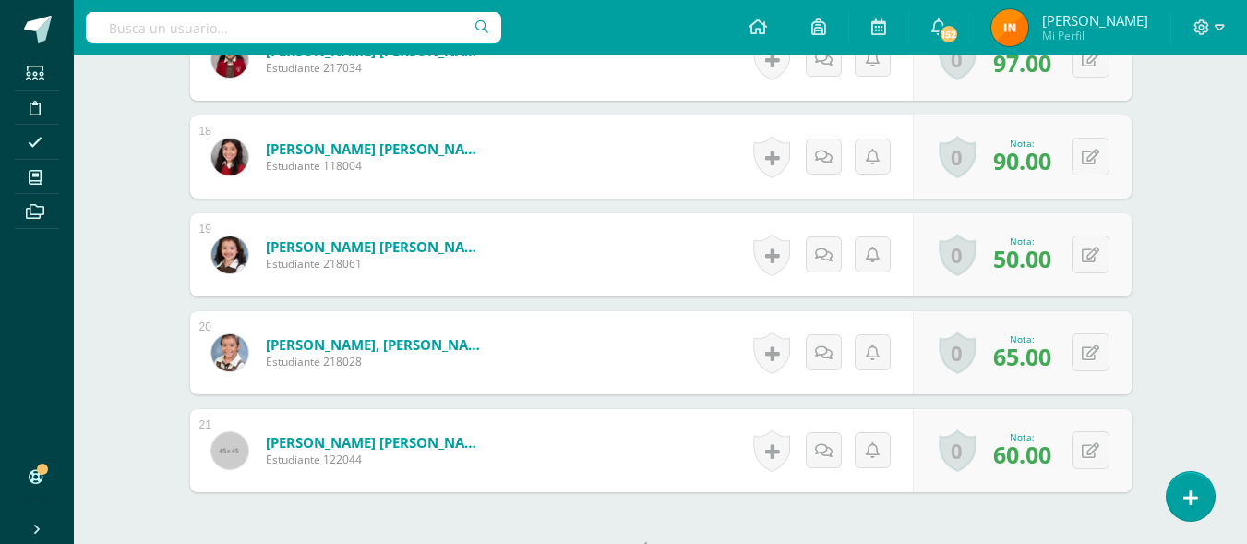
scroll to position [2195, 0]
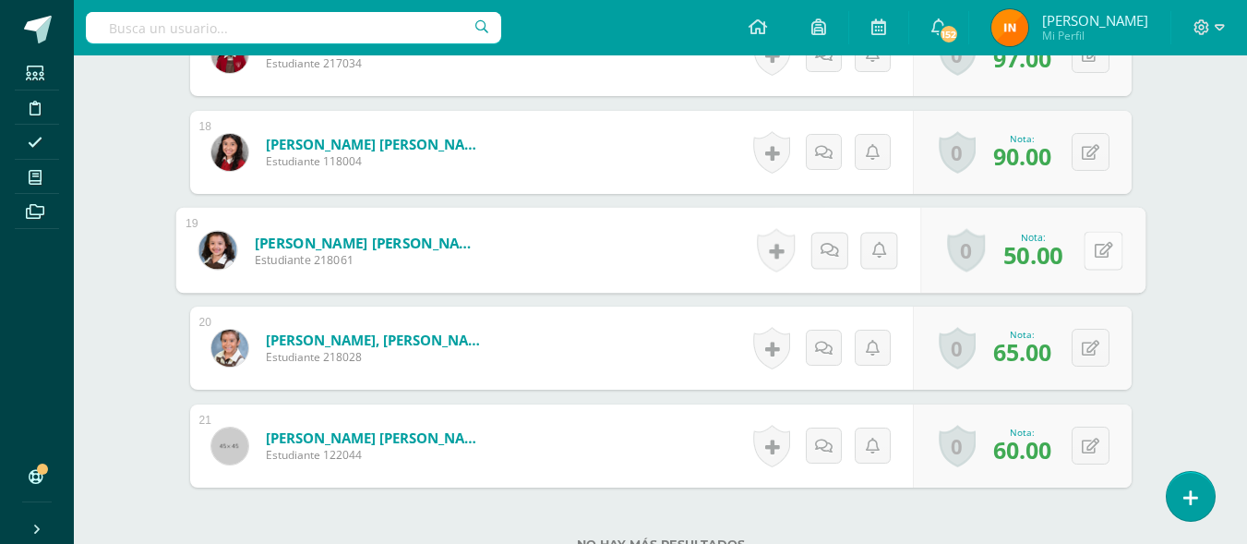
click at [1093, 242] on button at bounding box center [1103, 250] width 39 height 39
type input "53"
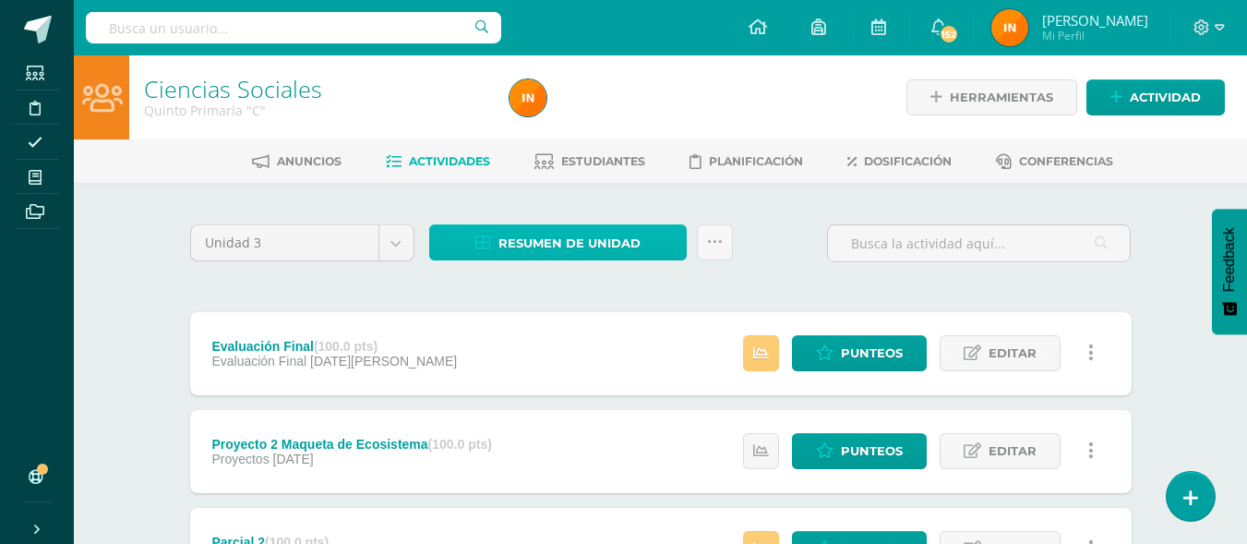
click at [568, 242] on span "Resumen de unidad" at bounding box center [570, 243] width 142 height 34
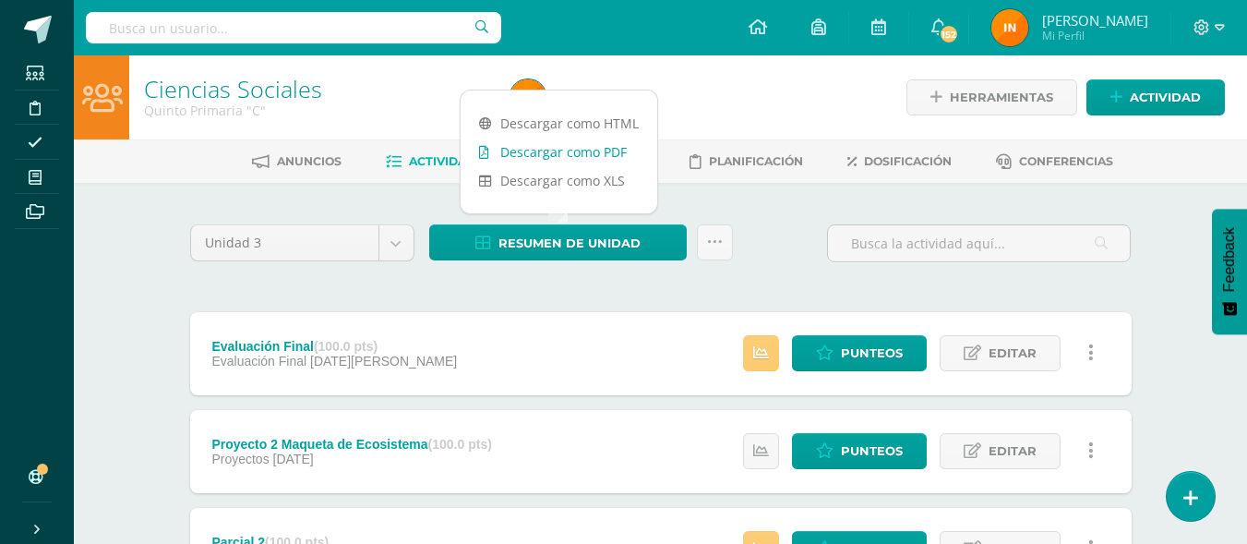
click at [594, 153] on link "Descargar como PDF" at bounding box center [559, 152] width 197 height 29
